Goal: Task Accomplishment & Management: Use online tool/utility

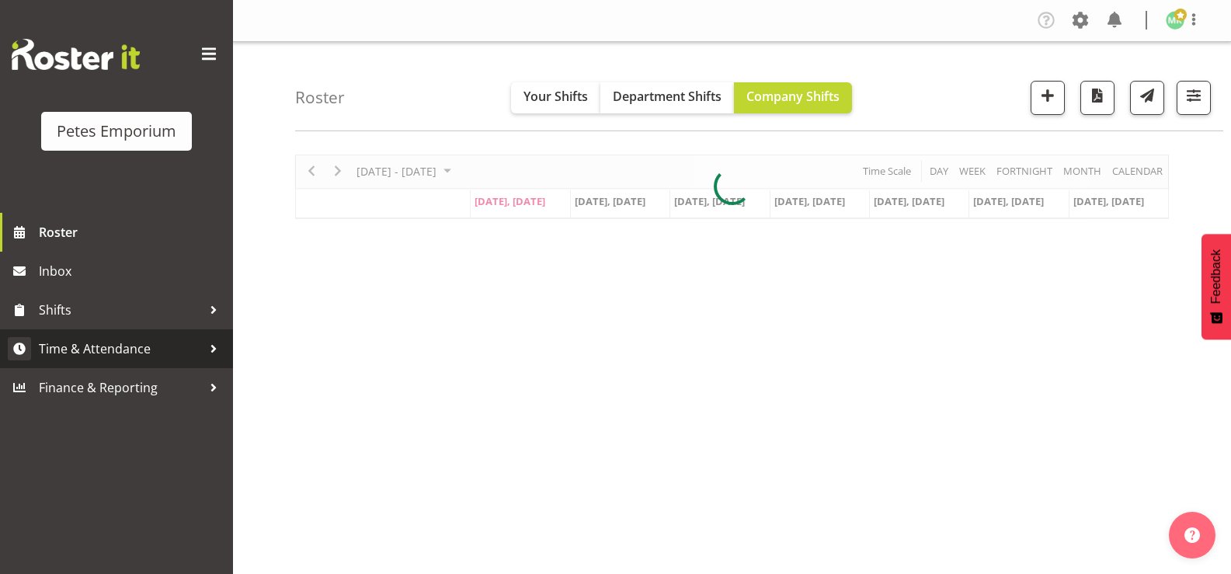
click at [169, 352] on span "Time & Attendance" at bounding box center [120, 348] width 163 height 23
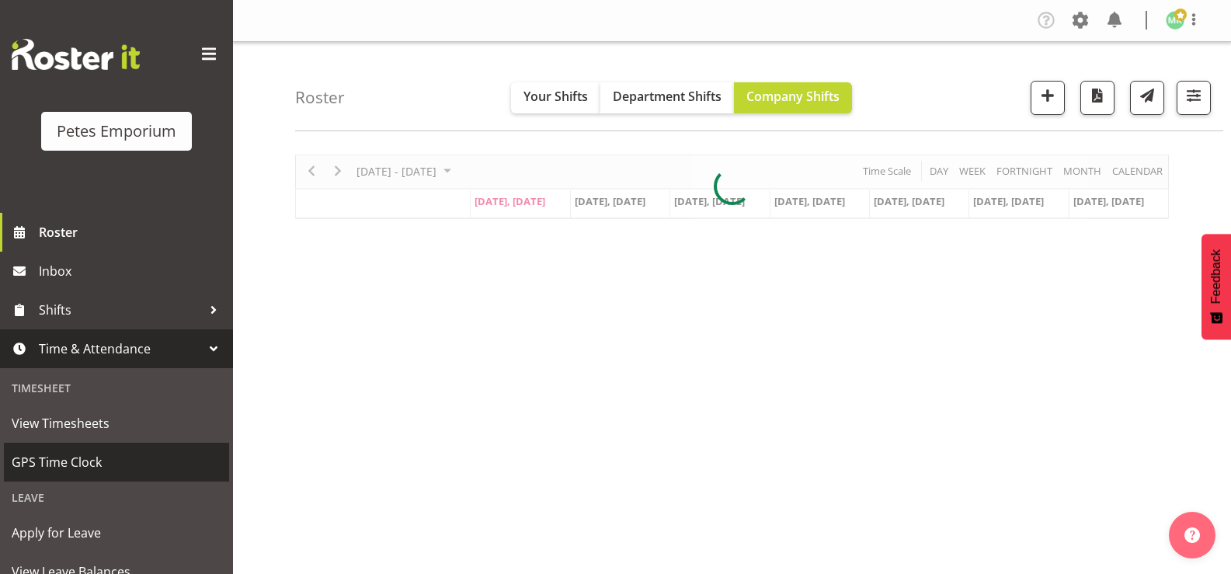
click at [150, 475] on link "GPS Time Clock" at bounding box center [116, 462] width 225 height 39
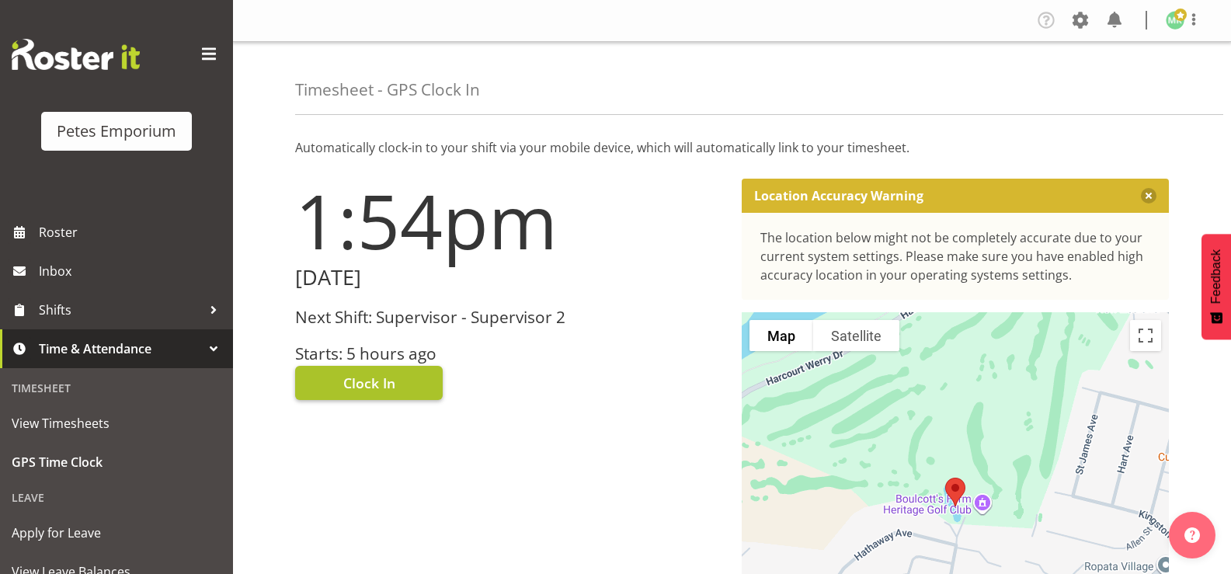
click at [412, 381] on button "Clock In" at bounding box center [369, 383] width 148 height 34
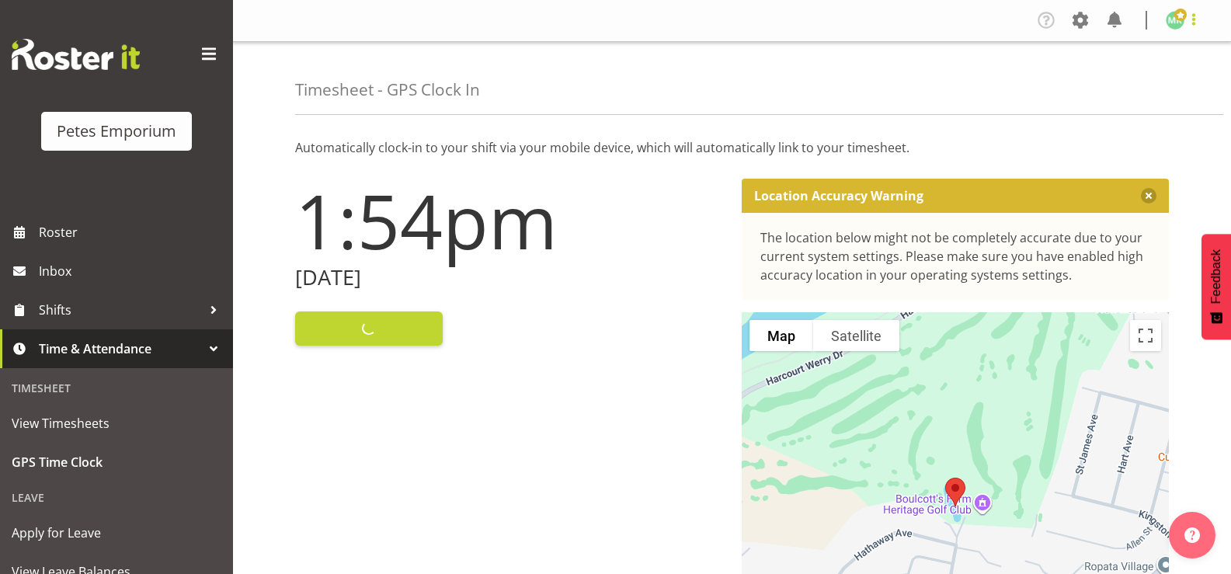
click at [1187, 19] on span at bounding box center [1193, 19] width 19 height 19
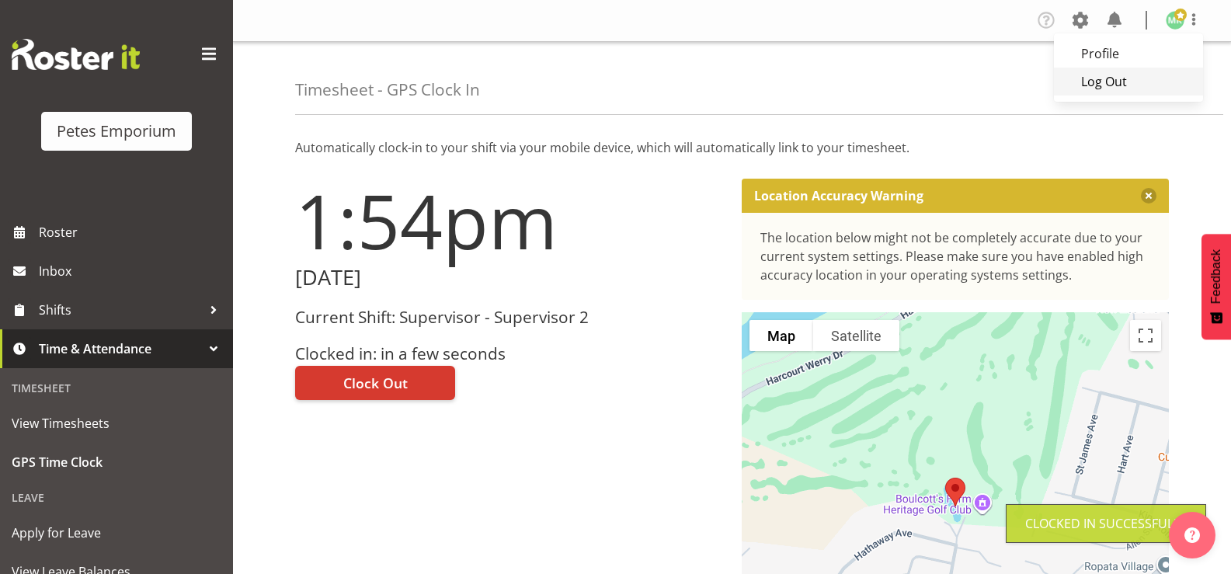
click at [1103, 83] on link "Log Out" at bounding box center [1128, 82] width 149 height 28
